Goal: Information Seeking & Learning: Learn about a topic

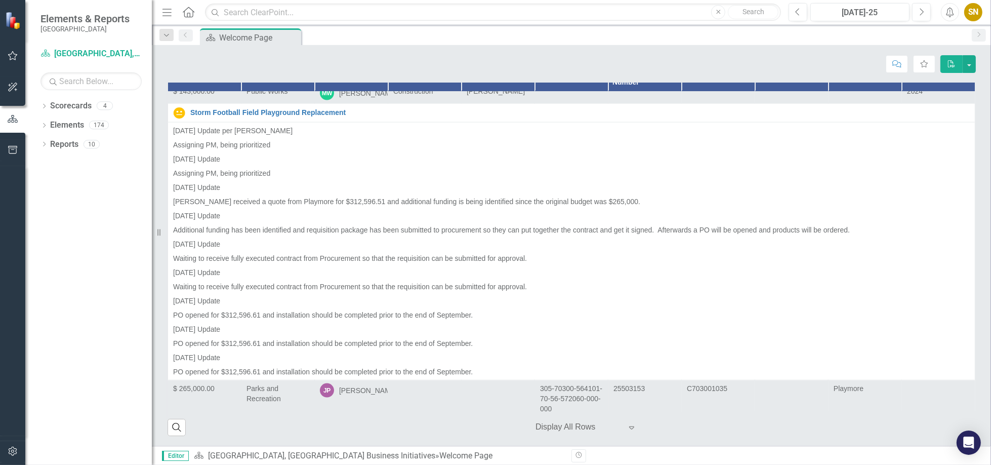
scroll to position [6614, 0]
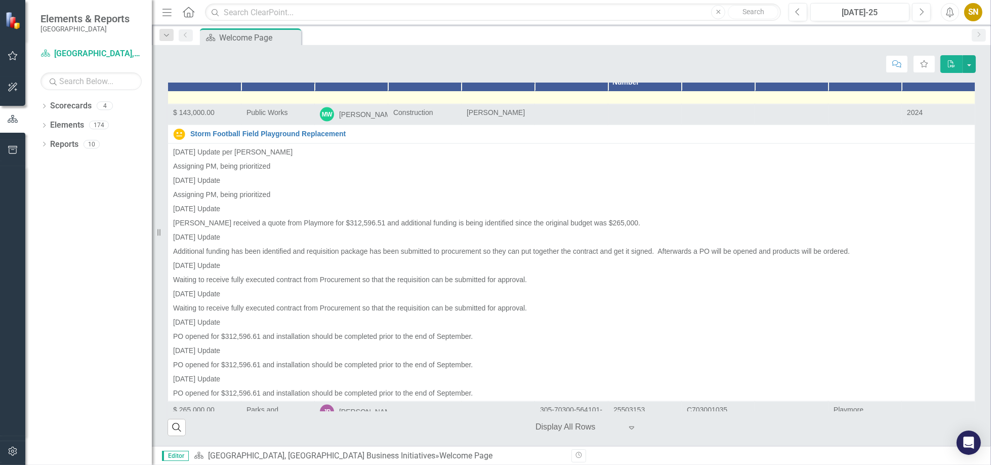
drag, startPoint x: 172, startPoint y: 144, endPoint x: 411, endPoint y: 222, distance: 251.3
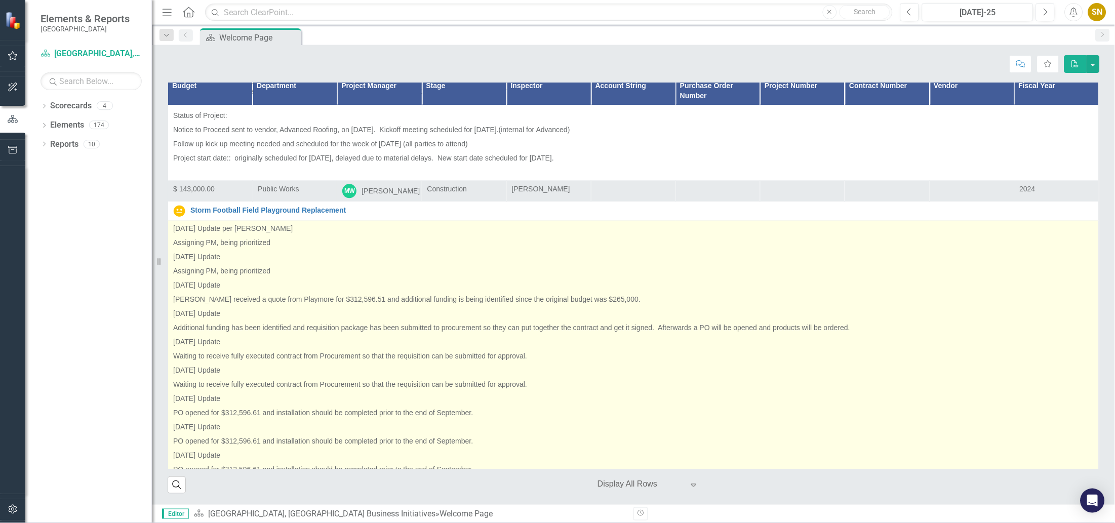
scroll to position [6340, 0]
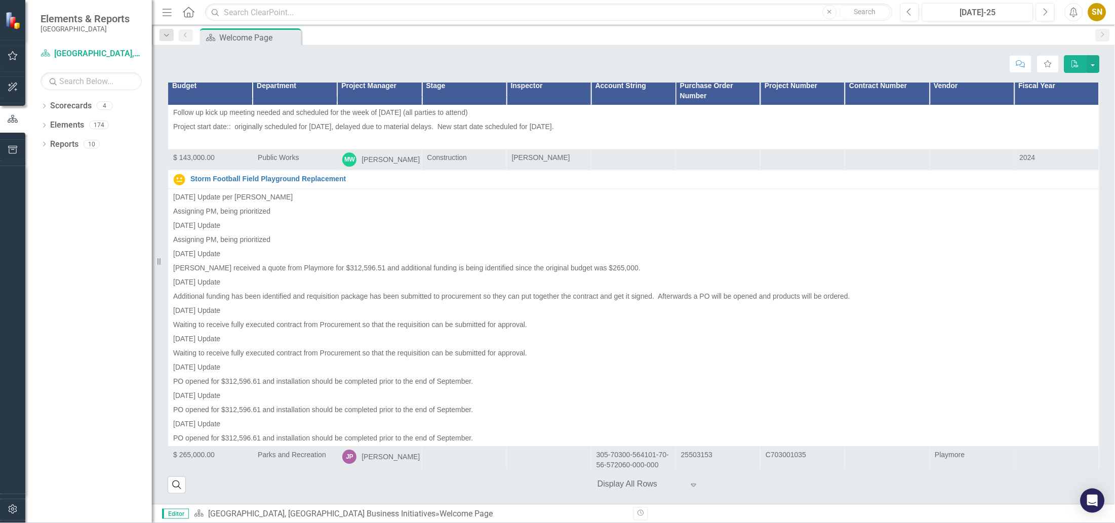
click at [689, 418] on icon "Expand" at bounding box center [693, 485] width 10 height 8
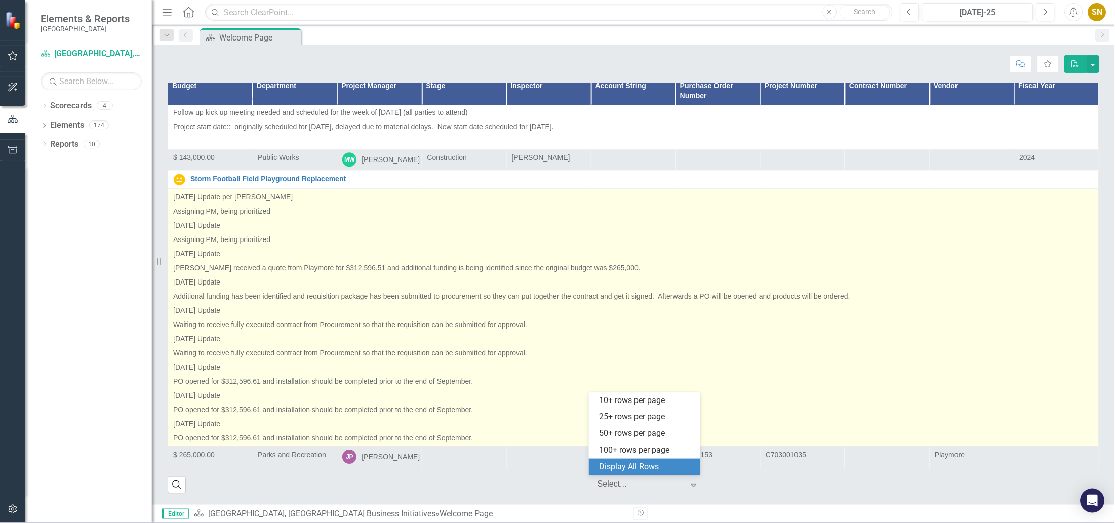
click at [758, 389] on p "PO opened for $312,596.61 and installation should be completed prior to the end…" at bounding box center [633, 382] width 920 height 14
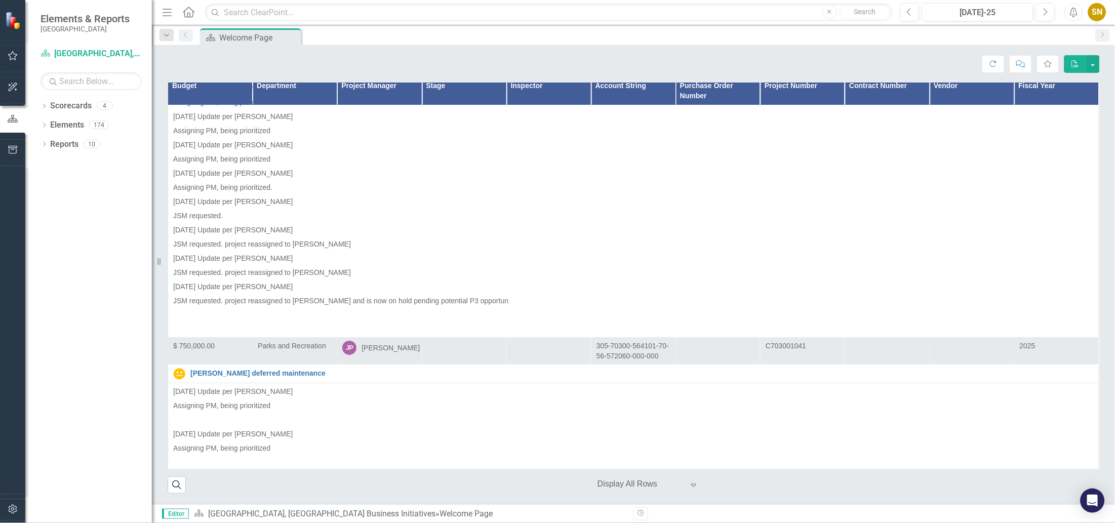
scroll to position [13397, 0]
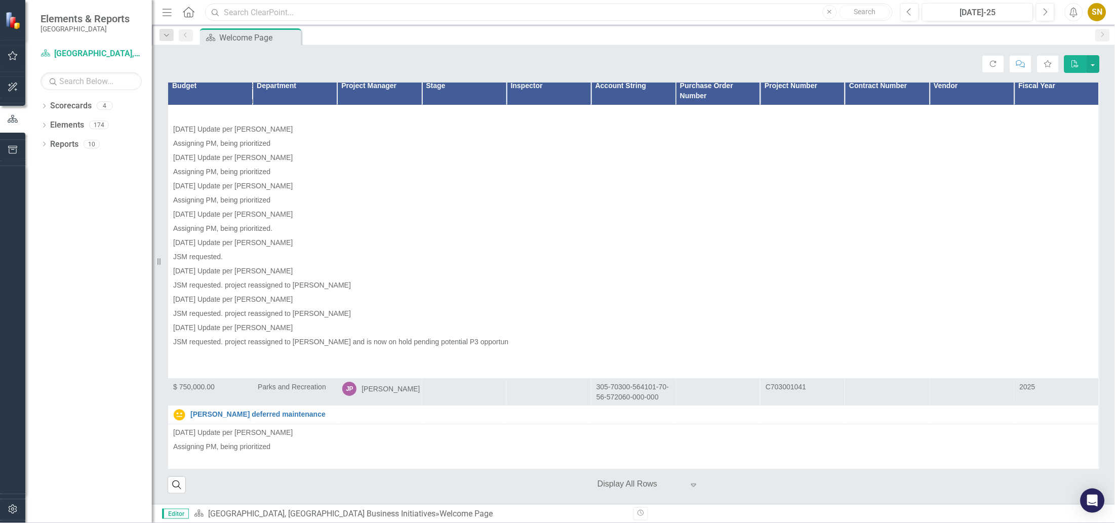
click at [387, 12] on input "text" at bounding box center [548, 13] width 687 height 18
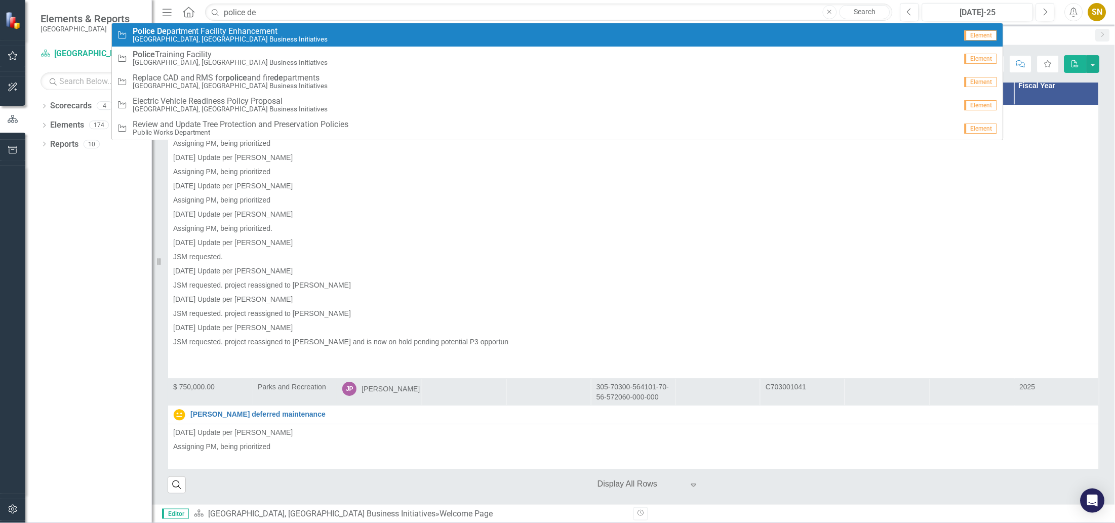
click at [220, 36] on small "[GEOGRAPHIC_DATA], [GEOGRAPHIC_DATA] Business Initiatives" at bounding box center [230, 39] width 195 height 8
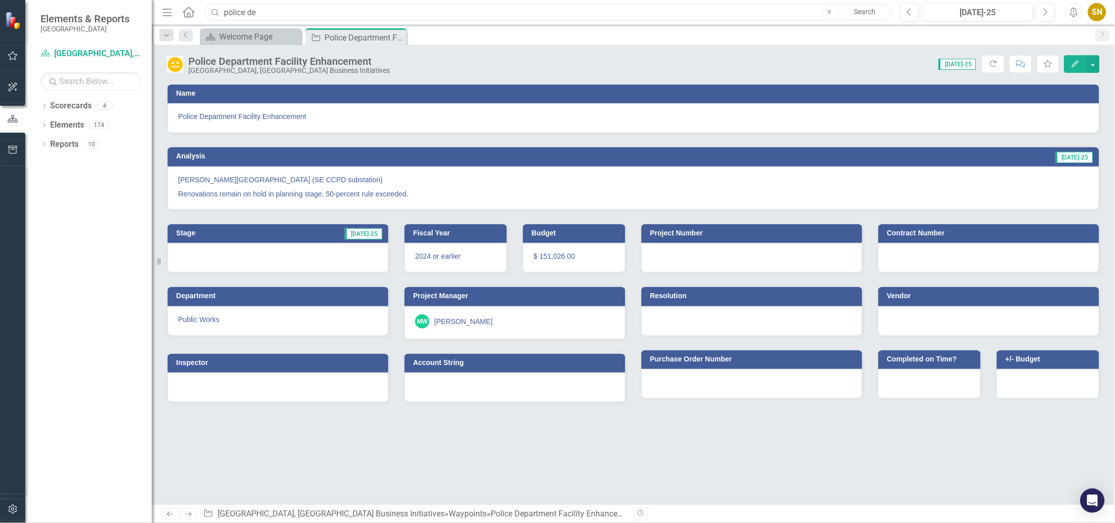
drag, startPoint x: 266, startPoint y: 13, endPoint x: 187, endPoint y: 13, distance: 79.0
click at [187, 13] on div "Menu Home Search police de Close Search" at bounding box center [524, 12] width 730 height 19
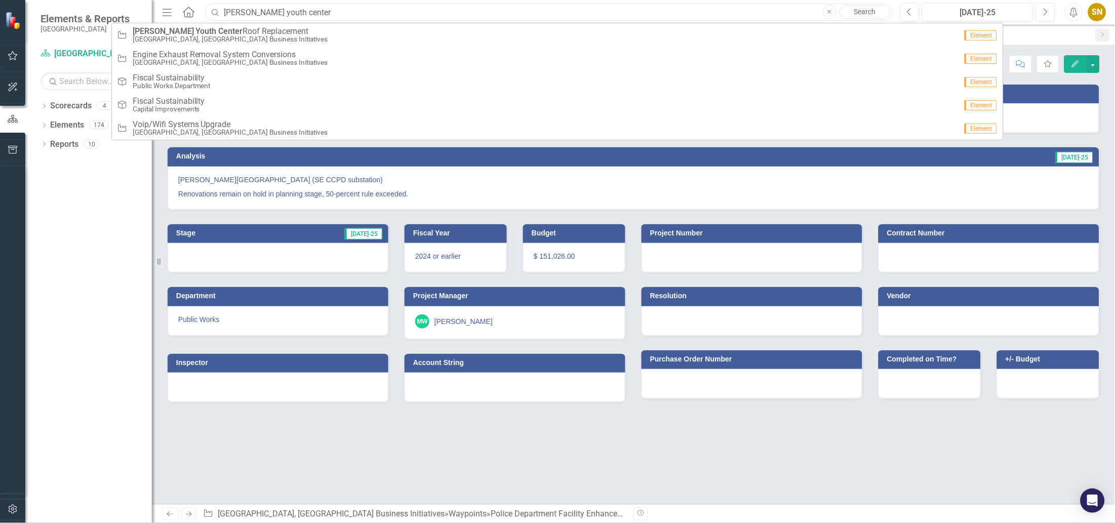
type input "[PERSON_NAME] youth center"
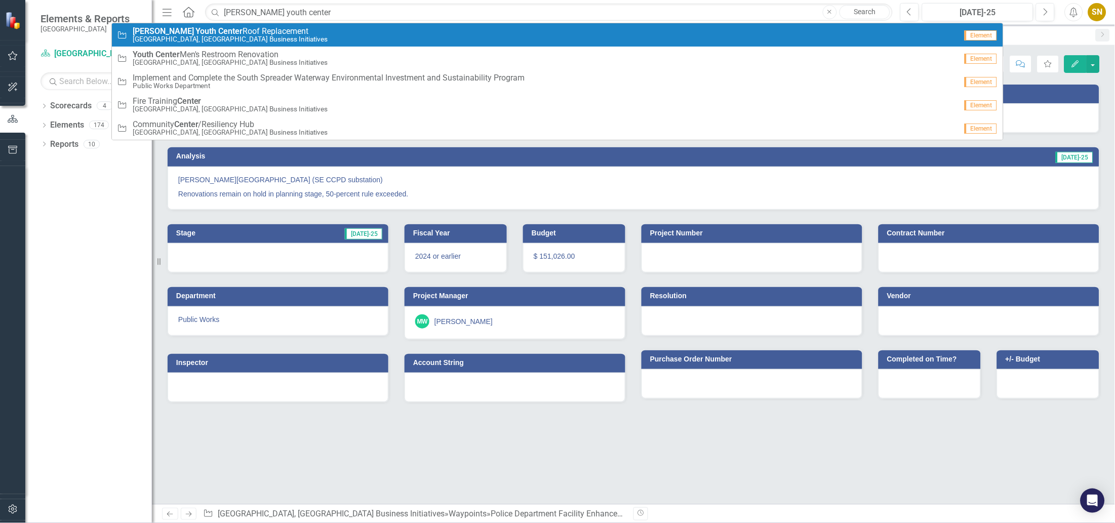
click at [219, 28] on strong "Center" at bounding box center [231, 31] width 24 height 10
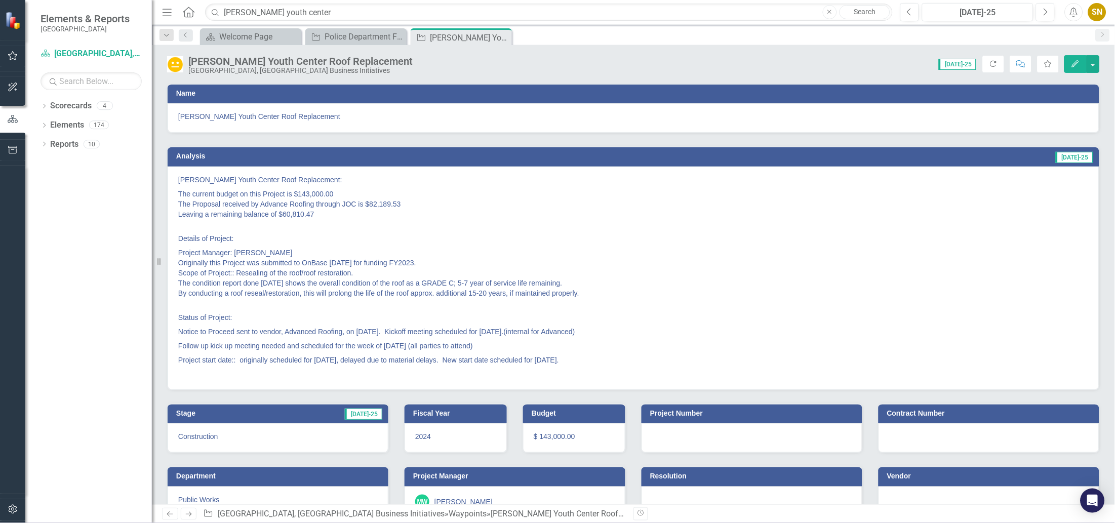
click at [891, 15] on div "SN" at bounding box center [1097, 12] width 18 height 18
click at [891, 191] on p "The current budget on this Project is $143,000.00 The Proposal received by Adva…" at bounding box center [633, 204] width 910 height 34
click at [891, 12] on div "SN" at bounding box center [1097, 12] width 18 height 18
click at [891, 16] on button "Next" at bounding box center [1045, 12] width 19 height 18
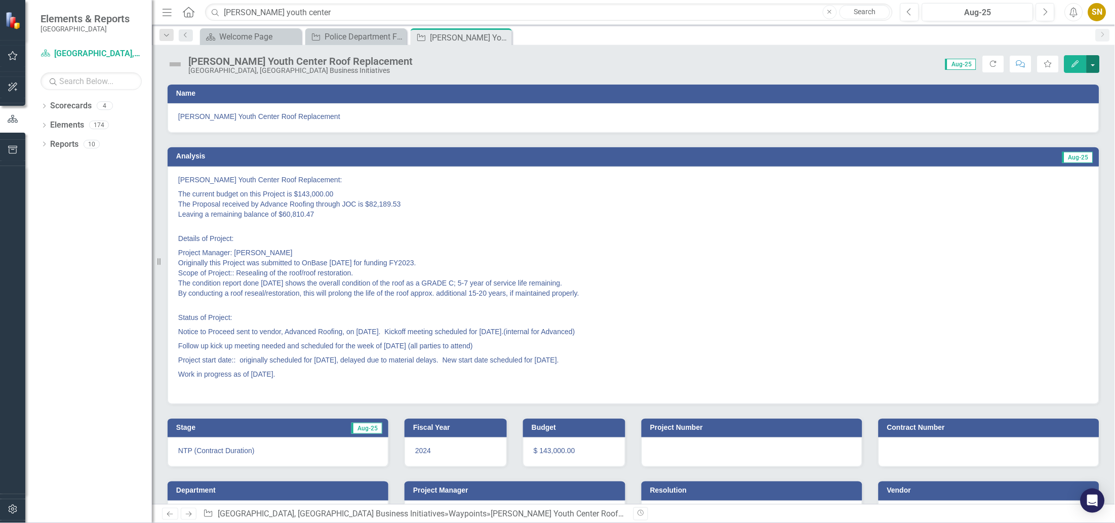
click at [891, 68] on button "button" at bounding box center [1092, 64] width 13 height 18
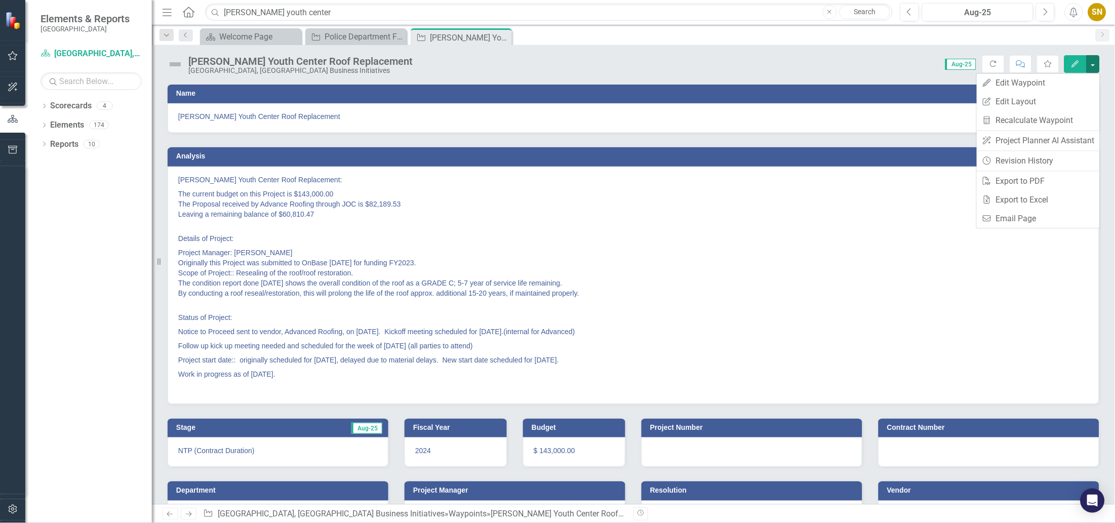
click at [852, 73] on div "[PERSON_NAME] Youth Center Roof Replacement [GEOGRAPHIC_DATA], [GEOGRAPHIC_DATA…" at bounding box center [633, 60] width 963 height 30
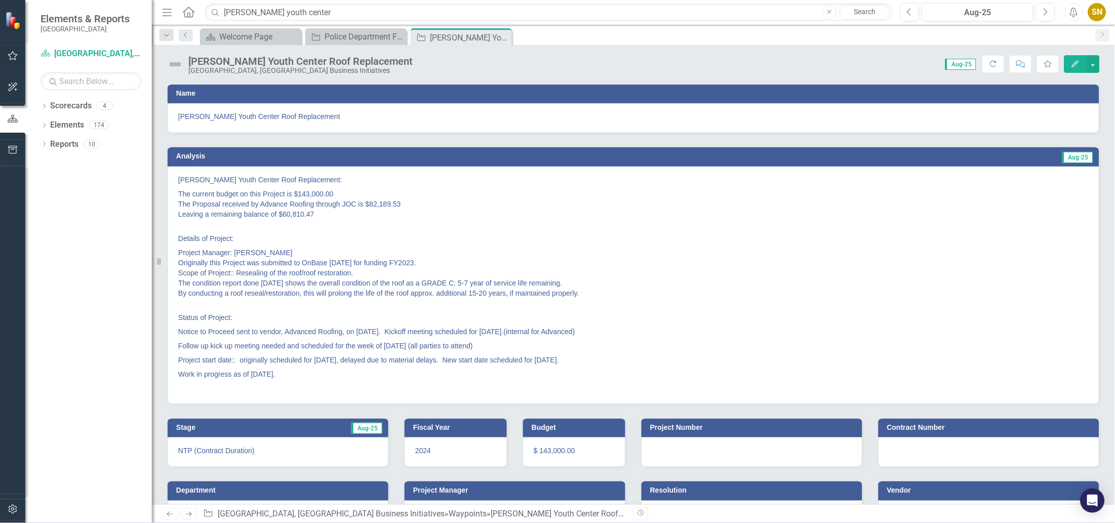
click at [891, 14] on div "SN" at bounding box center [1097, 12] width 18 height 18
click at [891, 92] on link "icon.tutorial Show Tutorials" at bounding box center [1066, 88] width 80 height 19
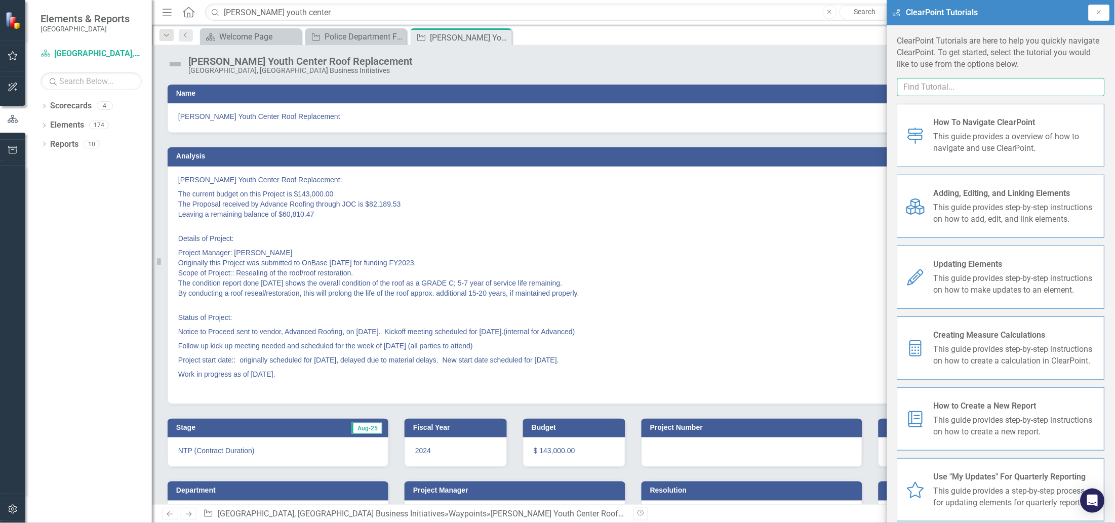
click at [891, 90] on input "text" at bounding box center [1001, 87] width 208 height 19
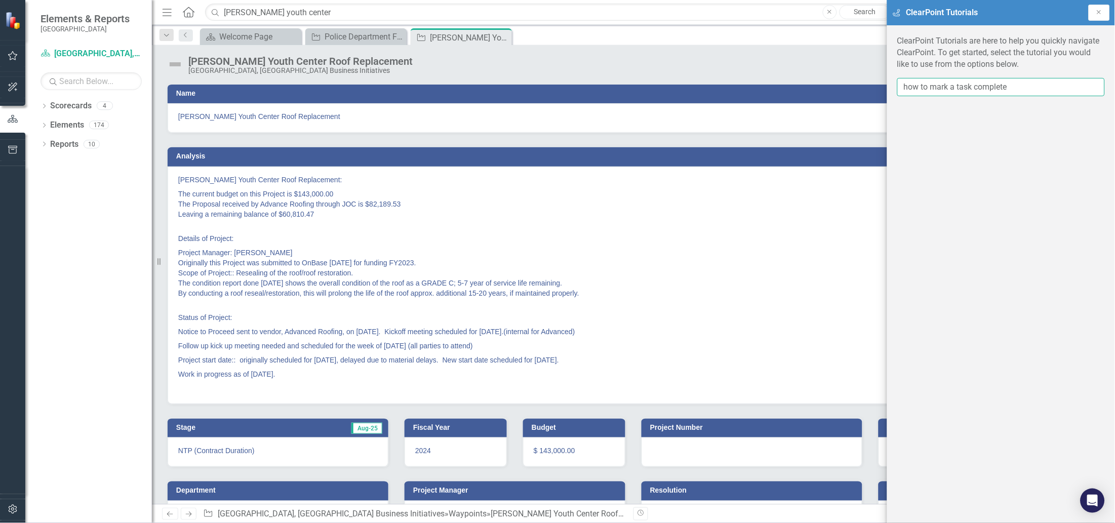
type input "how to mark a task complete"
click at [891, 87] on input "how to mark a task complete" at bounding box center [1001, 87] width 208 height 19
drag, startPoint x: 1022, startPoint y: 88, endPoint x: 867, endPoint y: 89, distance: 154.4
click at [867, 89] on div "Elements & Reports Cape Coral Scorecard [GEOGRAPHIC_DATA], [GEOGRAPHIC_DATA] Bu…" at bounding box center [557, 261] width 1115 height 523
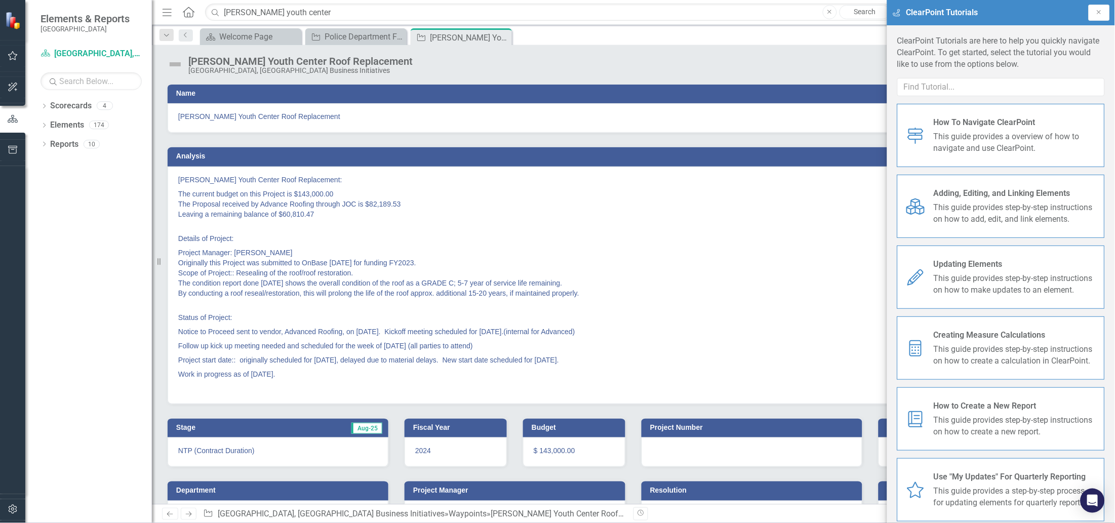
click at [891, 274] on span "This guide provides step-by-step instructions on how to make updates to an elem…" at bounding box center [1014, 284] width 163 height 23
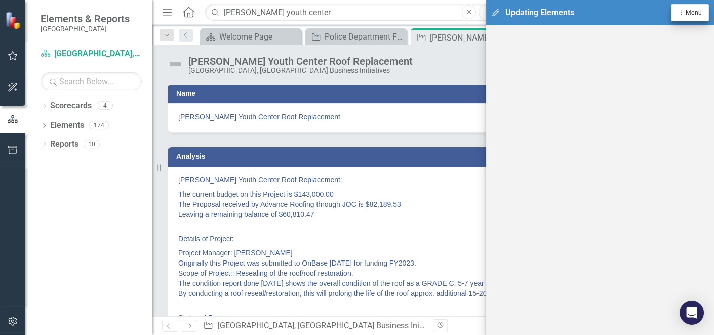
click at [687, 13] on span "Menu" at bounding box center [693, 12] width 16 height 7
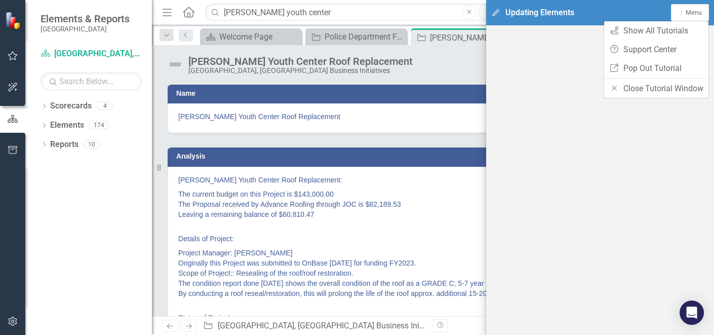
click at [406, 96] on h3 "Name" at bounding box center [434, 94] width 517 height 8
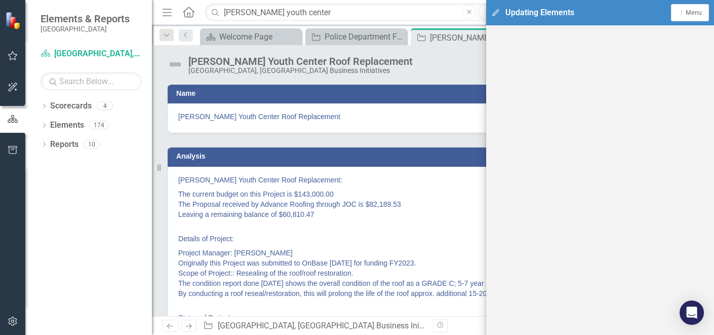
click at [495, 10] on icon "Edit" at bounding box center [495, 12] width 9 height 7
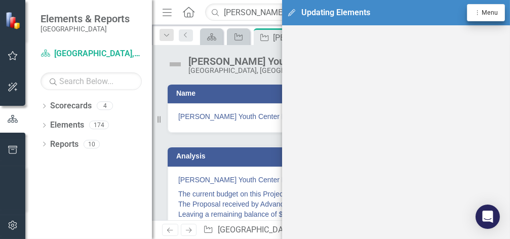
click at [487, 13] on span "Menu" at bounding box center [489, 12] width 16 height 7
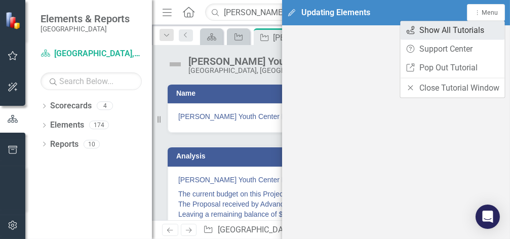
click at [443, 35] on link "icon.tutorial Show All Tutorials" at bounding box center [452, 30] width 104 height 19
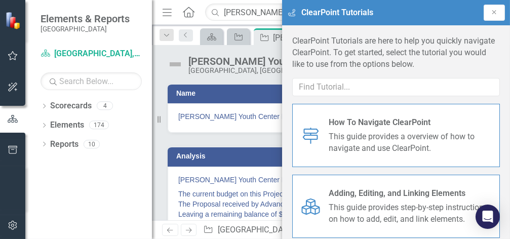
click at [386, 120] on span "How To Navigate ClearPoint" at bounding box center [410, 123] width 163 height 12
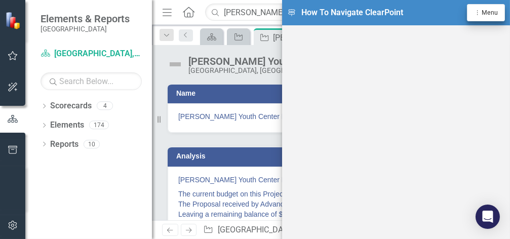
click at [475, 19] on button "Dropdown Menu Menu" at bounding box center [486, 12] width 38 height 17
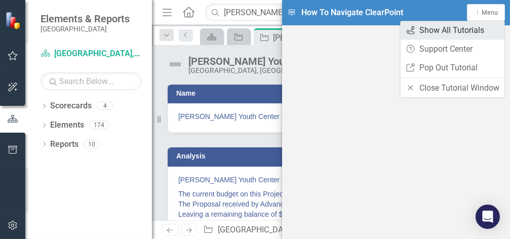
click at [446, 32] on link "icon.tutorial Show All Tutorials" at bounding box center [452, 30] width 104 height 19
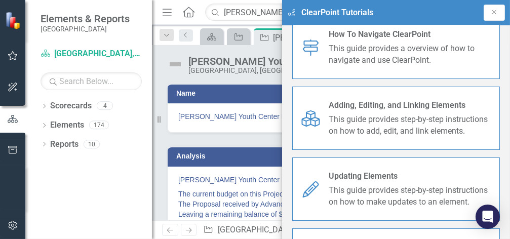
scroll to position [115, 0]
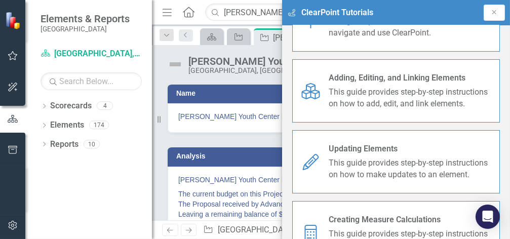
click at [373, 157] on span "This guide provides step-by-step instructions on how to make updates to an elem…" at bounding box center [410, 168] width 163 height 23
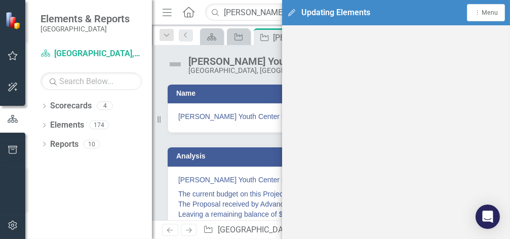
click at [291, 12] on icon "Edit" at bounding box center [291, 12] width 9 height 7
click at [490, 15] on span "Menu" at bounding box center [489, 12] width 16 height 7
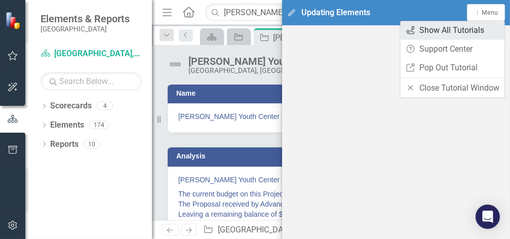
click at [446, 33] on link "icon.tutorial Show All Tutorials" at bounding box center [452, 30] width 104 height 19
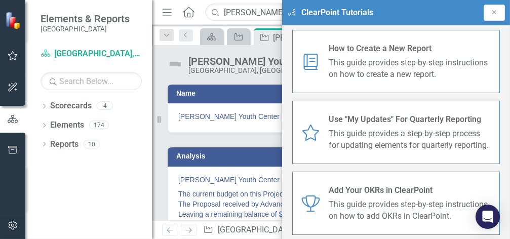
scroll to position [370, 0]
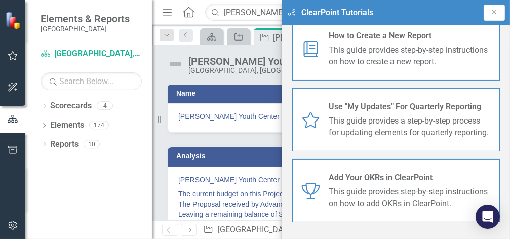
click at [357, 101] on span "Use "My Updates" For Quarterly Reporting" at bounding box center [410, 107] width 163 height 12
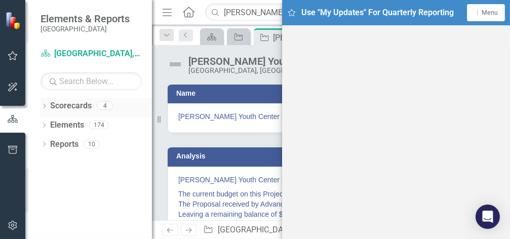
click at [139, 99] on div "Scorecards 4" at bounding box center [101, 107] width 102 height 19
click at [493, 8] on div "Dropdown Menu Menu" at bounding box center [485, 13] width 25 height 10
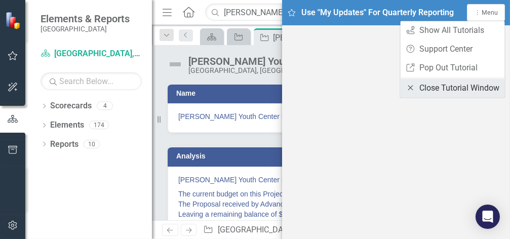
click at [440, 90] on link "Close Close Tutorial Window" at bounding box center [452, 88] width 104 height 19
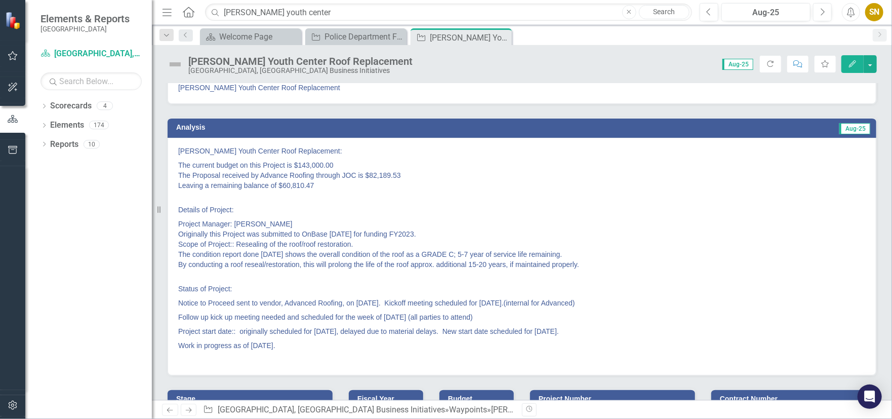
scroll to position [0, 0]
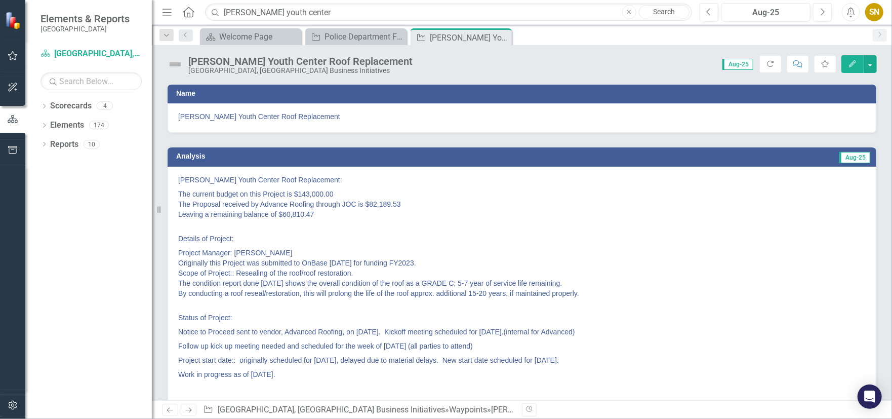
click at [852, 67] on button "Edit" at bounding box center [852, 64] width 22 height 18
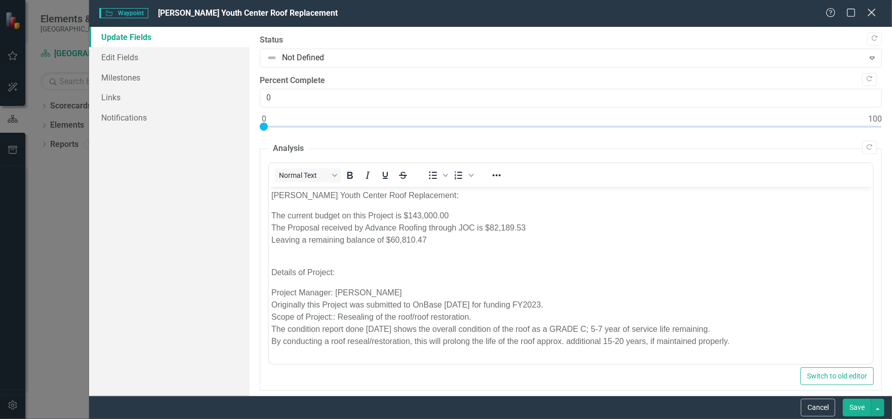
click at [874, 13] on icon "Close" at bounding box center [871, 13] width 13 height 10
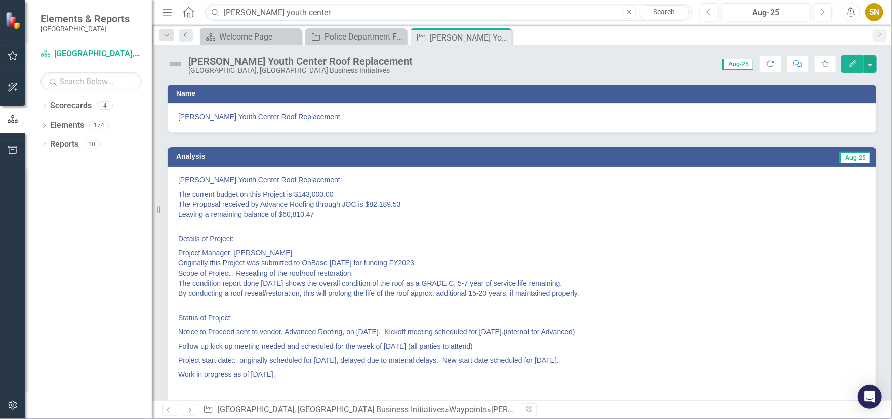
click at [181, 36] on link "Previous" at bounding box center [186, 35] width 14 height 12
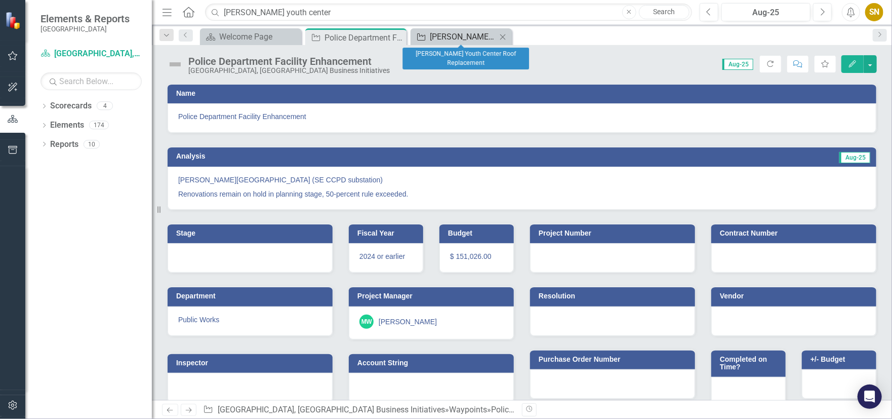
click at [460, 34] on div "[PERSON_NAME] Youth Center Roof Replacement" at bounding box center [463, 36] width 67 height 13
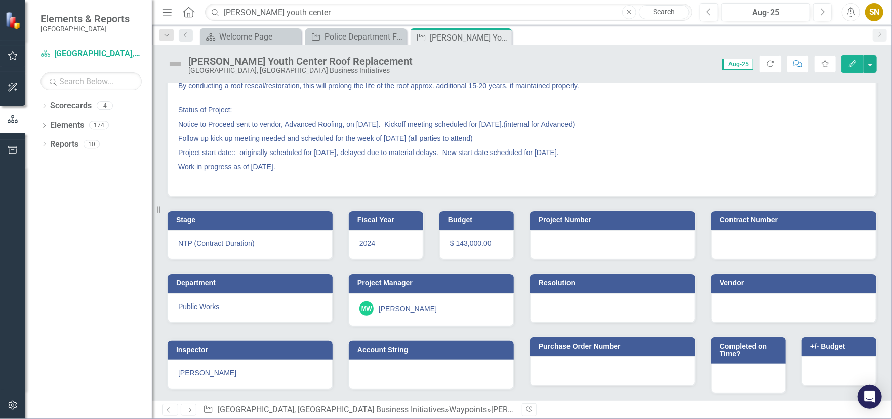
scroll to position [210, 0]
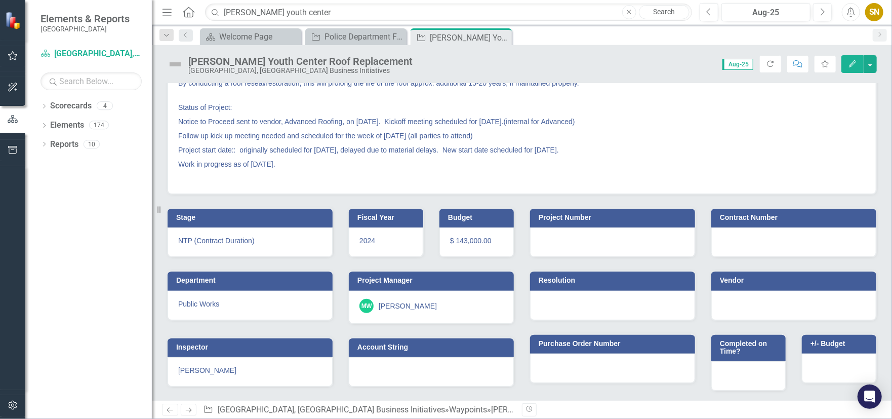
click at [189, 13] on icon at bounding box center [189, 12] width 12 height 11
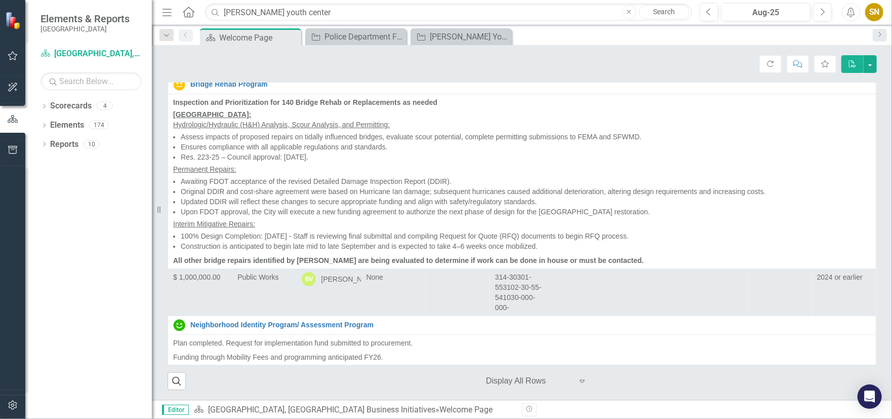
scroll to position [2227, 0]
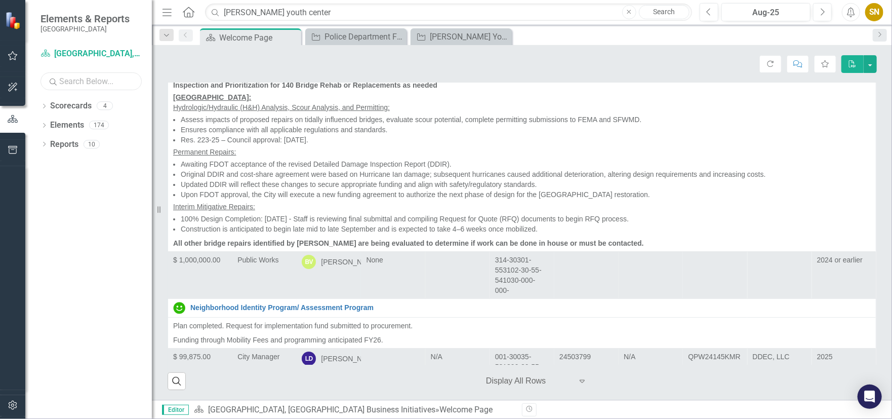
click at [80, 84] on input "text" at bounding box center [90, 81] width 101 height 18
click at [330, 3] on div "Menu Home Search [PERSON_NAME] youth center Close Search" at bounding box center [424, 12] width 530 height 19
click at [332, 10] on input "[PERSON_NAME] youth center" at bounding box center [448, 13] width 487 height 18
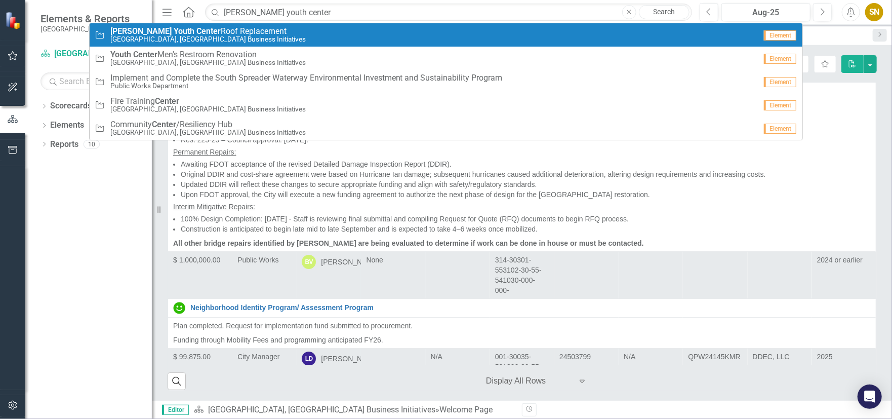
click at [171, 44] on link "Waypoint [PERSON_NAME] Youth Center Roof Replacement [GEOGRAPHIC_DATA], [GEOGRA…" at bounding box center [446, 34] width 713 height 23
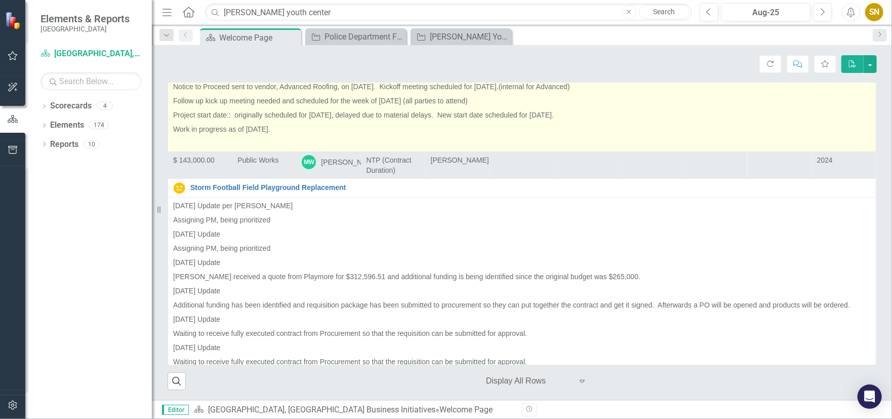
scroll to position [7085, 0]
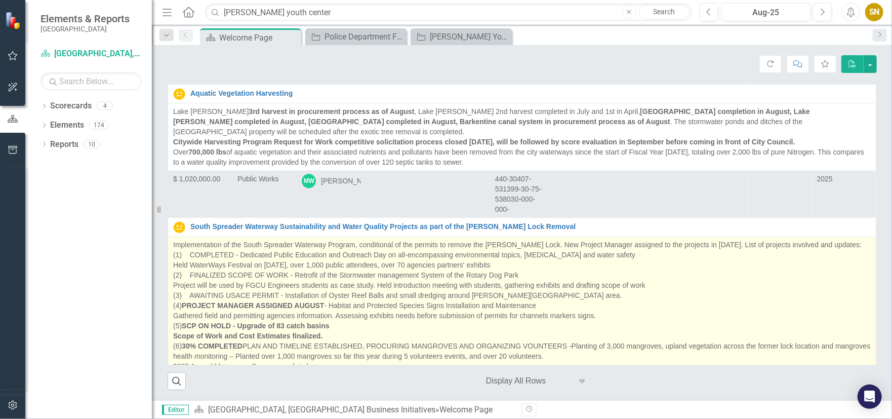
scroll to position [13007, 0]
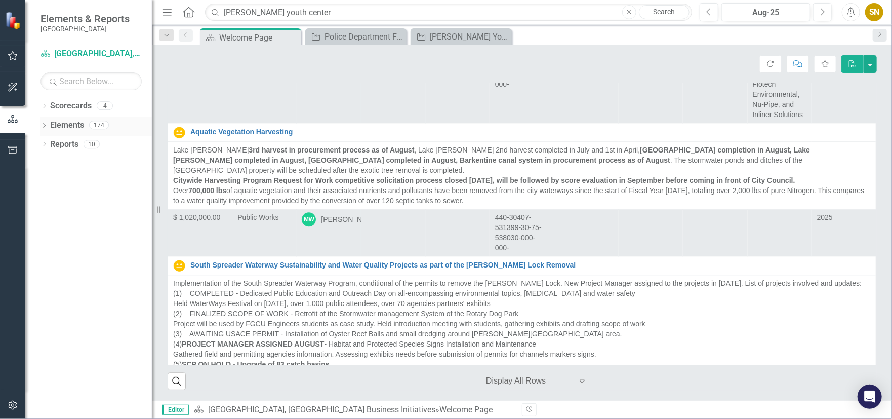
click at [55, 130] on link "Elements" at bounding box center [67, 125] width 34 height 12
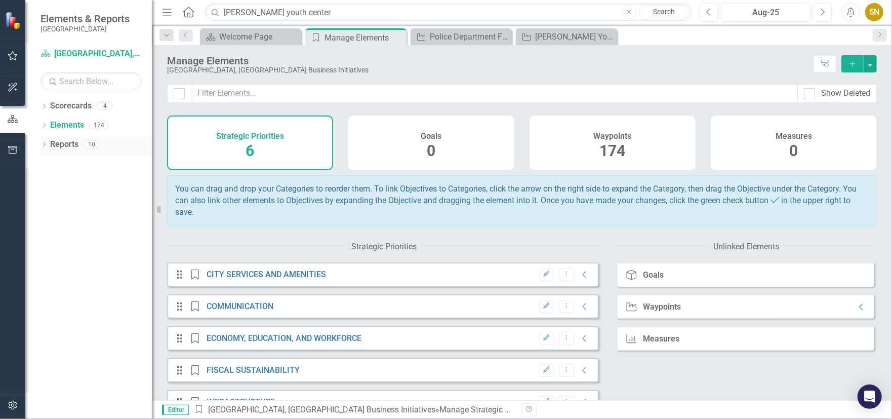
click at [66, 146] on link "Reports" at bounding box center [64, 145] width 28 height 12
click at [59, 146] on link "Reports" at bounding box center [64, 145] width 28 height 12
click at [47, 144] on icon "Dropdown" at bounding box center [43, 145] width 7 height 6
click at [73, 165] on link "Scorecard Scorecard" at bounding box center [80, 162] width 51 height 12
click at [111, 165] on div "Scorecard Scorecard 1" at bounding box center [103, 163] width 97 height 19
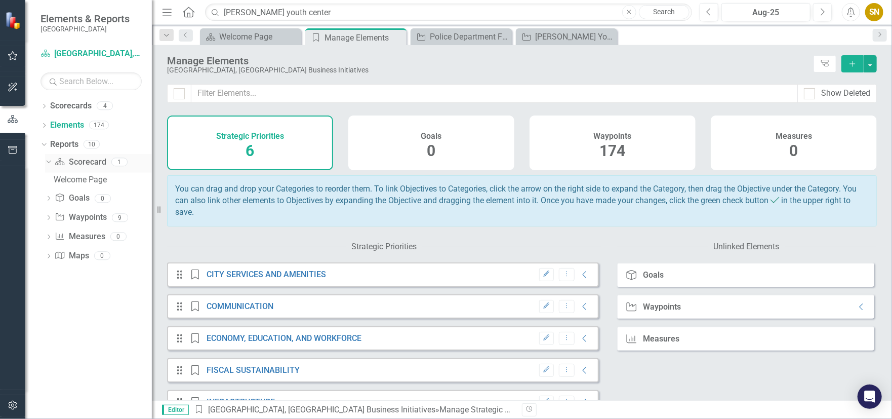
click at [112, 164] on div "1" at bounding box center [119, 161] width 16 height 9
click at [90, 160] on link "Scorecard Scorecard" at bounding box center [80, 162] width 51 height 12
click at [117, 165] on div "1" at bounding box center [119, 161] width 16 height 9
click at [98, 219] on link "Waypoint Waypoints" at bounding box center [81, 218] width 52 height 12
click at [124, 217] on div "9" at bounding box center [120, 217] width 16 height 9
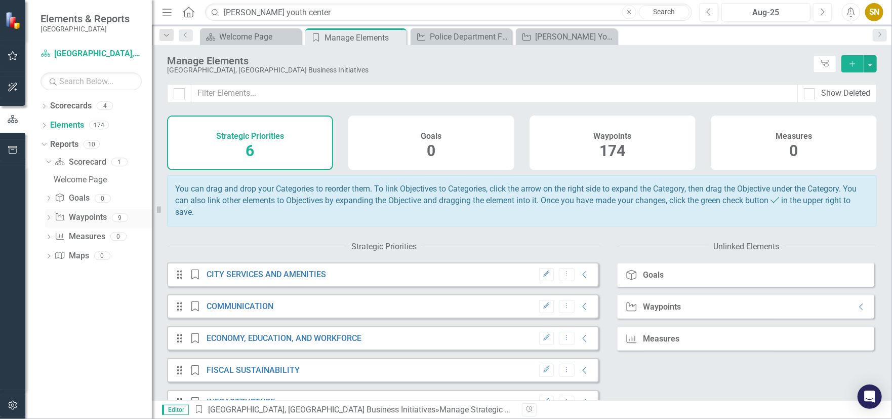
click at [124, 217] on div "9" at bounding box center [120, 217] width 16 height 9
click at [67, 113] on div "Scorecards" at bounding box center [71, 106] width 42 height 17
click at [92, 124] on div "174" at bounding box center [99, 125] width 20 height 9
click at [84, 142] on div "10" at bounding box center [92, 144] width 16 height 9
click at [62, 147] on link "Reports" at bounding box center [64, 145] width 28 height 12
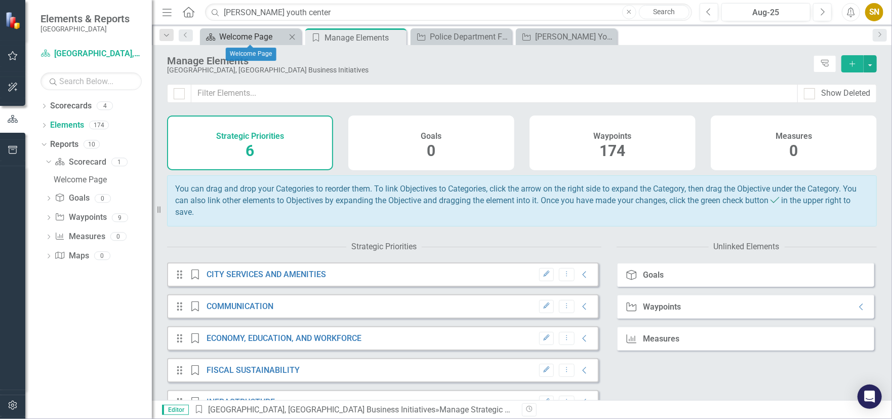
click at [278, 34] on div "Welcome Page" at bounding box center [252, 36] width 67 height 13
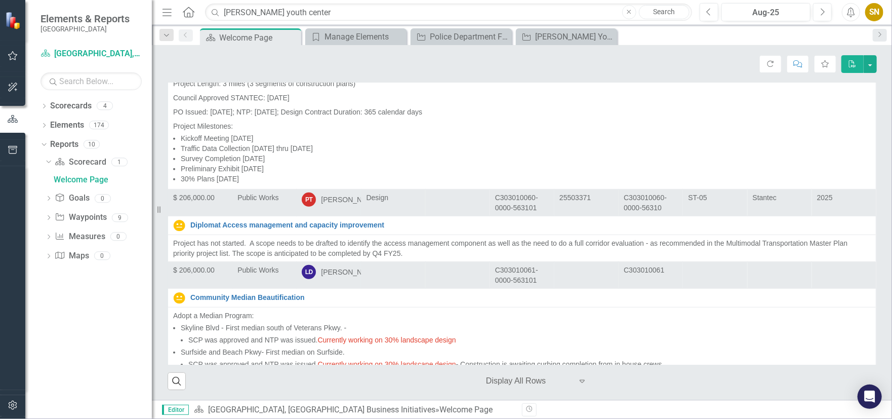
scroll to position [9618, 0]
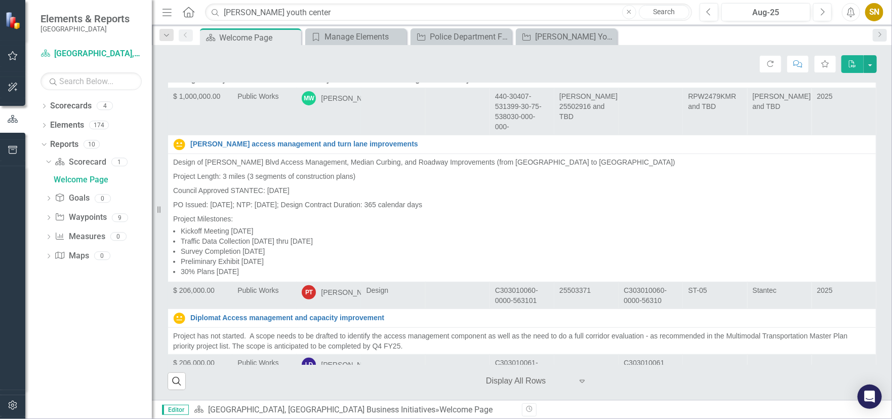
scroll to position [9415, 0]
